Goal: Transaction & Acquisition: Download file/media

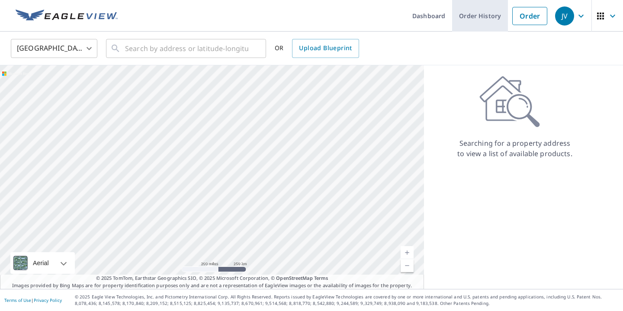
click at [476, 17] on link "Order History" at bounding box center [480, 16] width 56 height 32
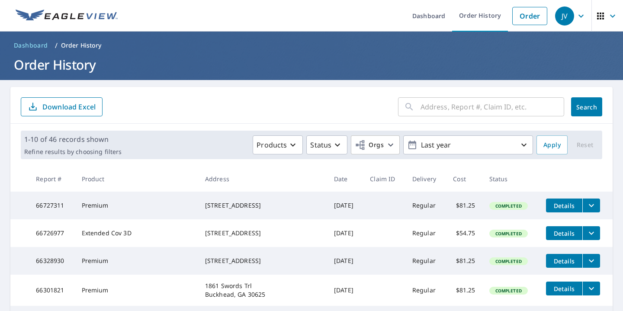
click at [425, 108] on input "text" at bounding box center [493, 107] width 144 height 24
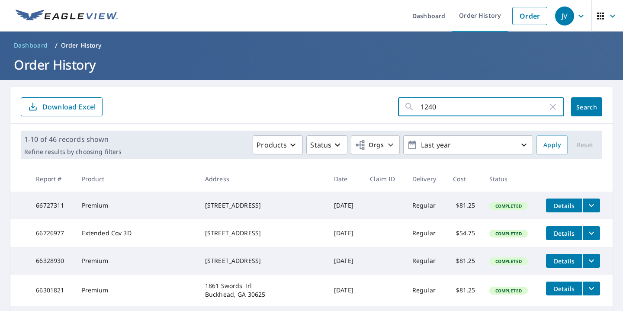
type input "1240 N"
click at [587, 107] on button "Search" at bounding box center [587, 106] width 31 height 19
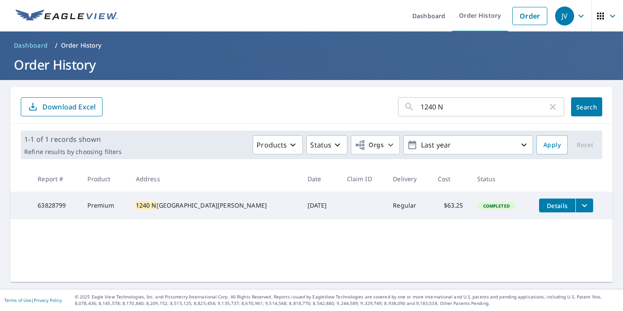
click at [187, 202] on div "[STREET_ADDRESS][PERSON_NAME]" at bounding box center [215, 205] width 158 height 9
click at [551, 205] on span "Details" at bounding box center [558, 206] width 26 height 8
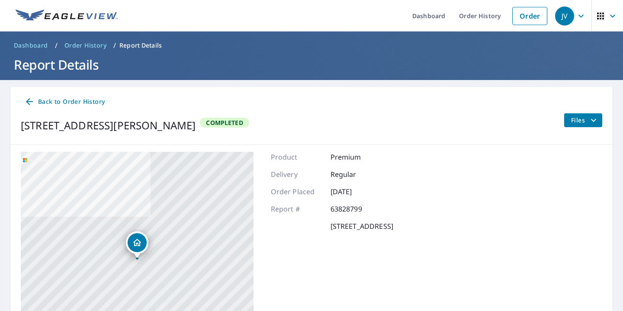
click at [583, 118] on span "Files" at bounding box center [586, 120] width 28 height 10
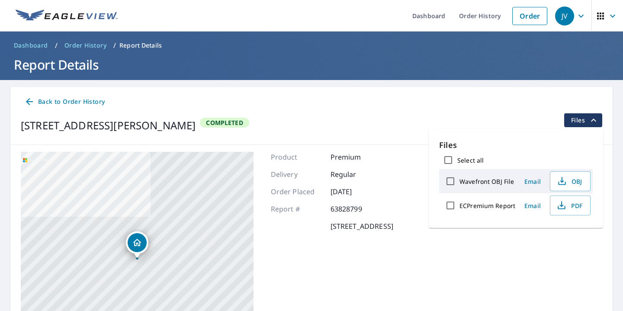
click at [494, 209] on label "ECPremium Report" at bounding box center [488, 206] width 56 height 8
click at [460, 209] on input "ECPremium Report" at bounding box center [451, 206] width 18 height 18
checkbox input "true"
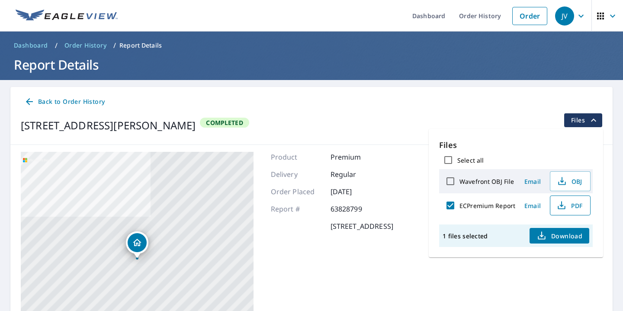
click at [570, 211] on button "PDF" at bounding box center [570, 206] width 41 height 20
